Goal: Task Accomplishment & Management: Manage account settings

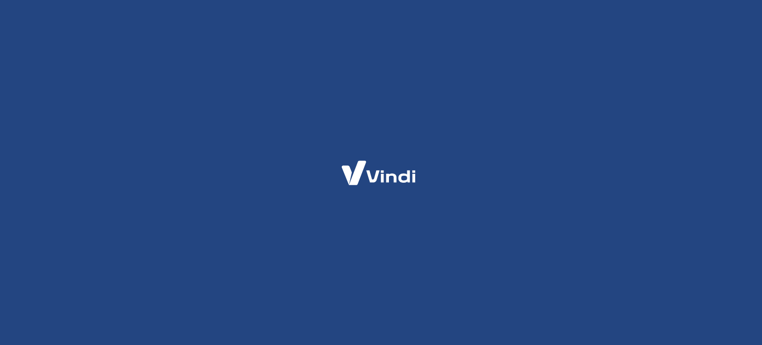
select select "SP"
select select "business"
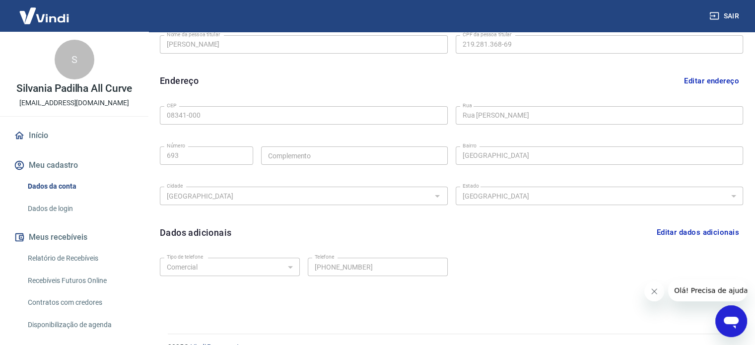
scroll to position [290, 0]
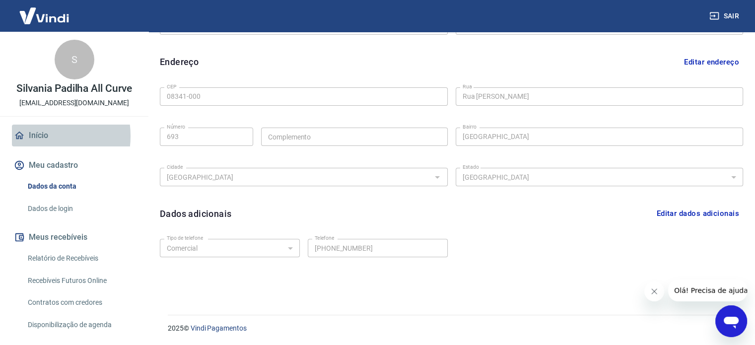
click at [38, 136] on link "Início" at bounding box center [74, 136] width 125 height 22
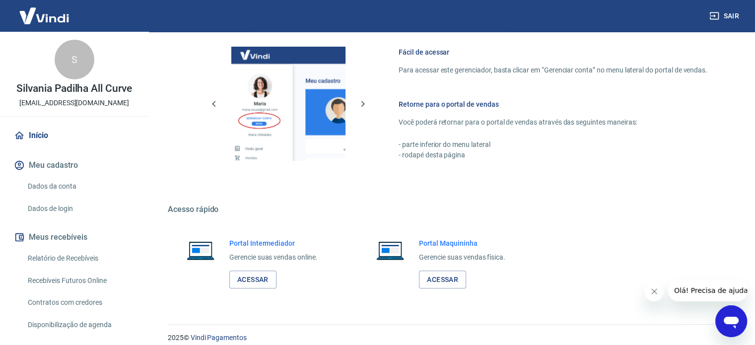
scroll to position [541, 0]
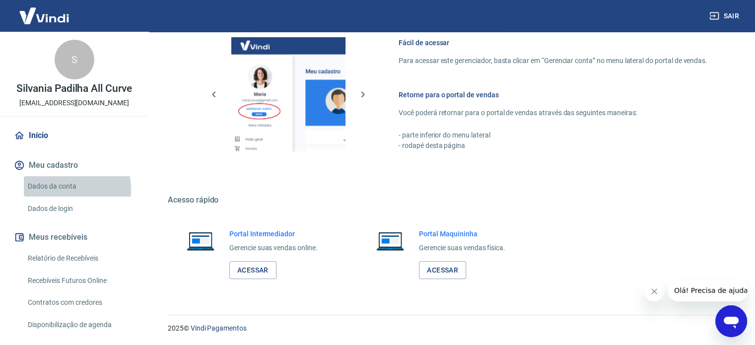
click at [64, 189] on link "Dados da conta" at bounding box center [80, 186] width 113 height 20
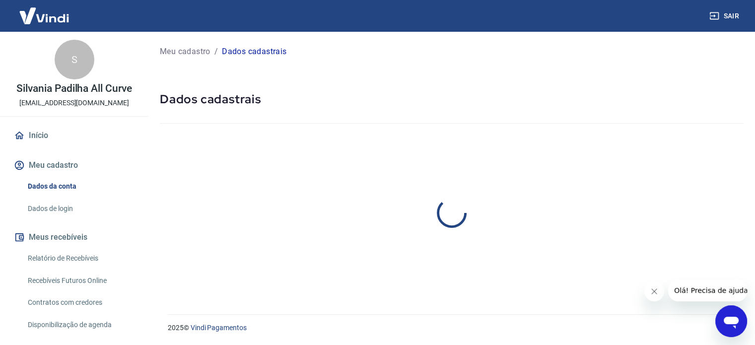
select select "SP"
select select "business"
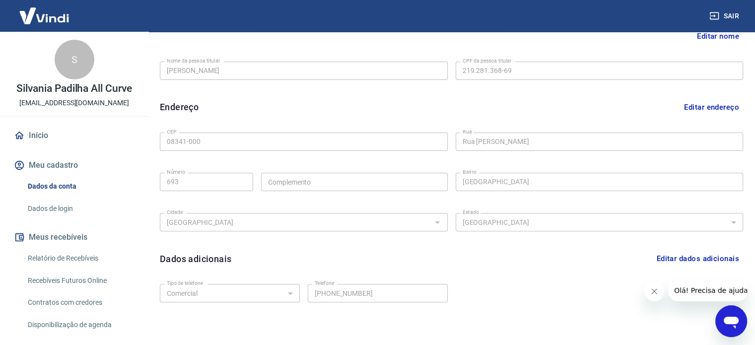
scroll to position [290, 0]
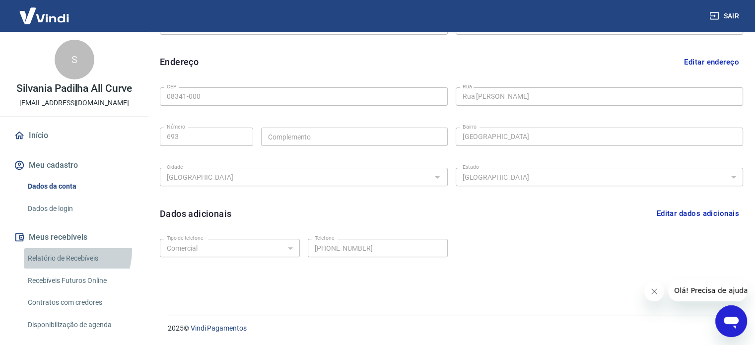
click at [66, 251] on link "Relatório de Recebíveis" at bounding box center [80, 258] width 113 height 20
